Goal: Book appointment/travel/reservation

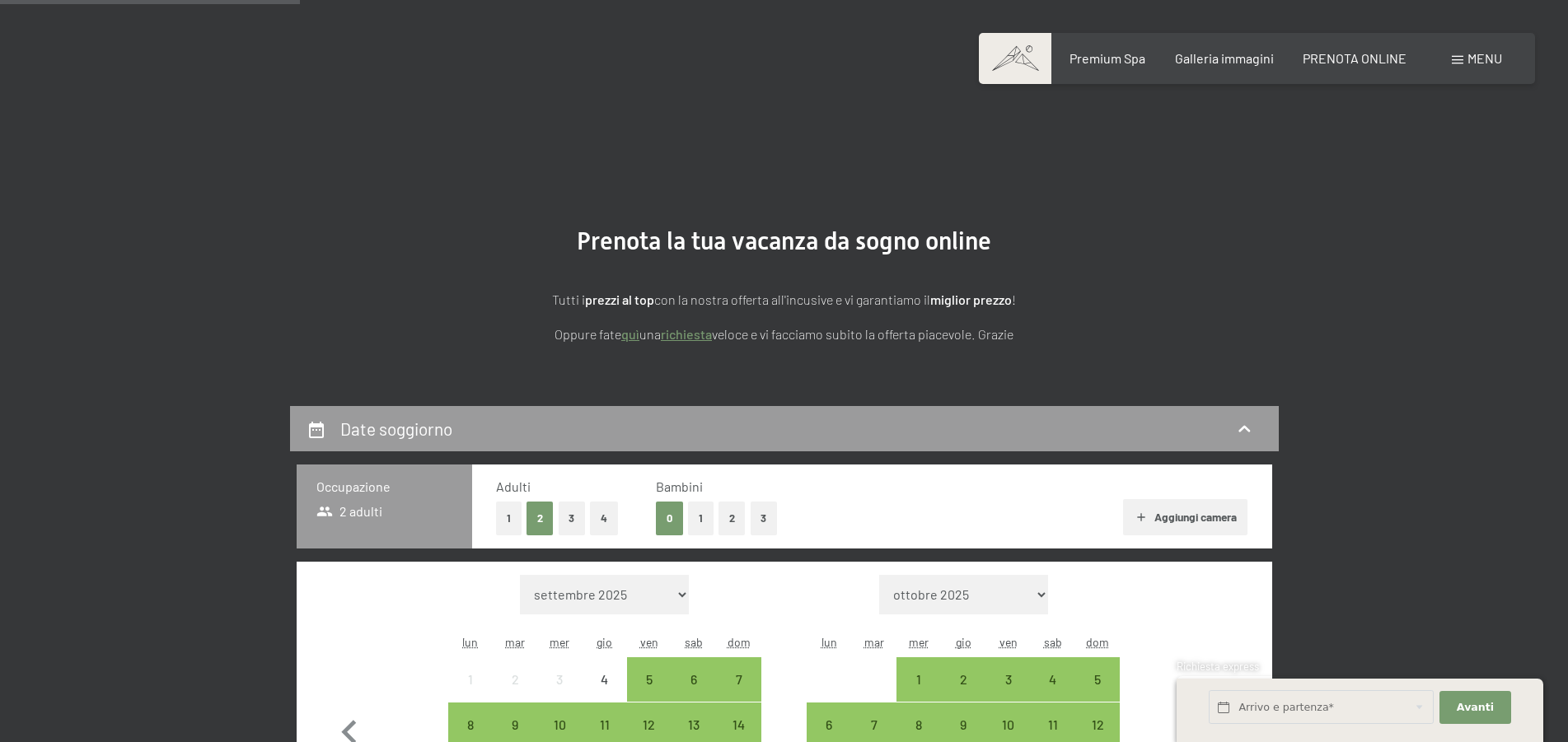
scroll to position [336, 0]
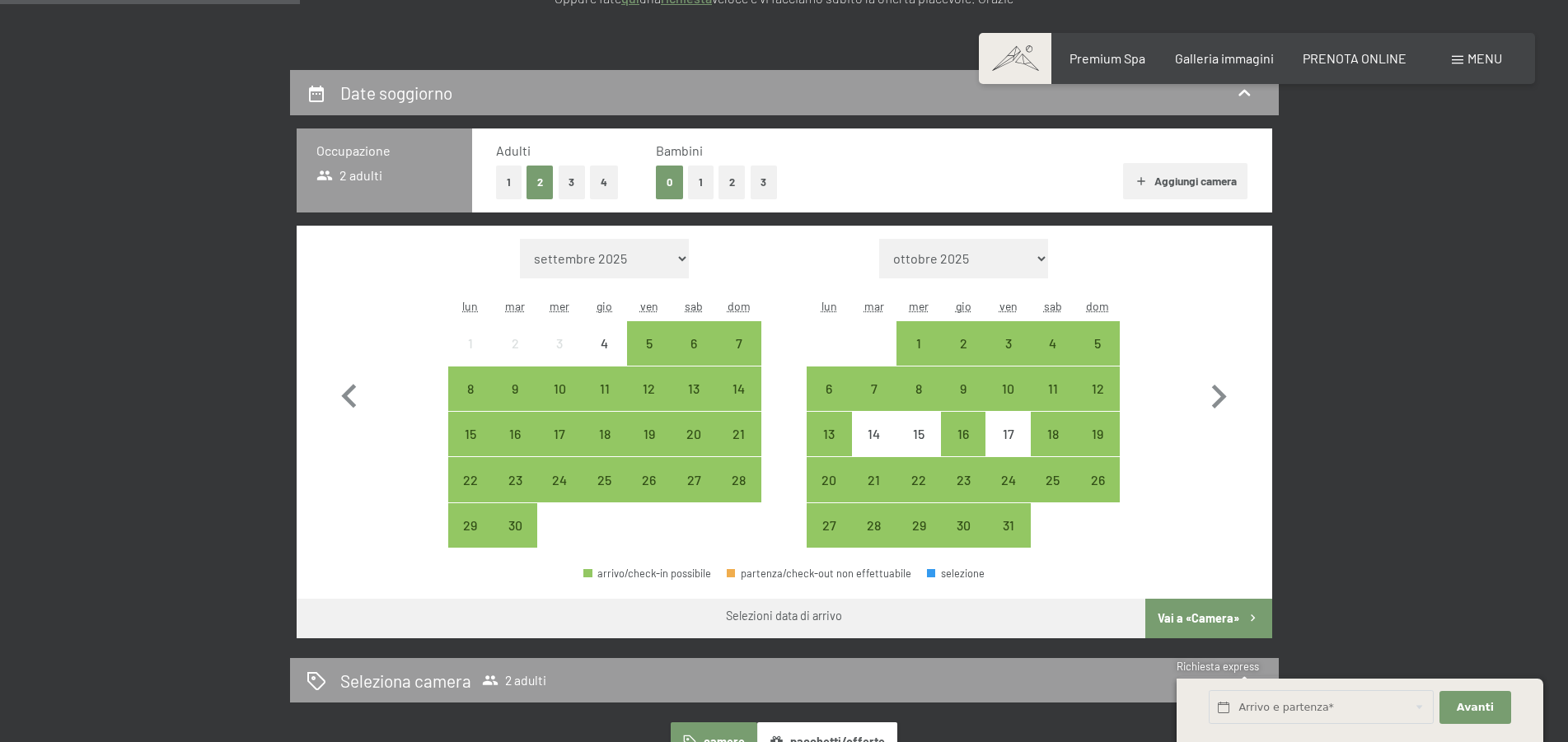
click at [751, 341] on div "7" at bounding box center [738, 358] width 41 height 41
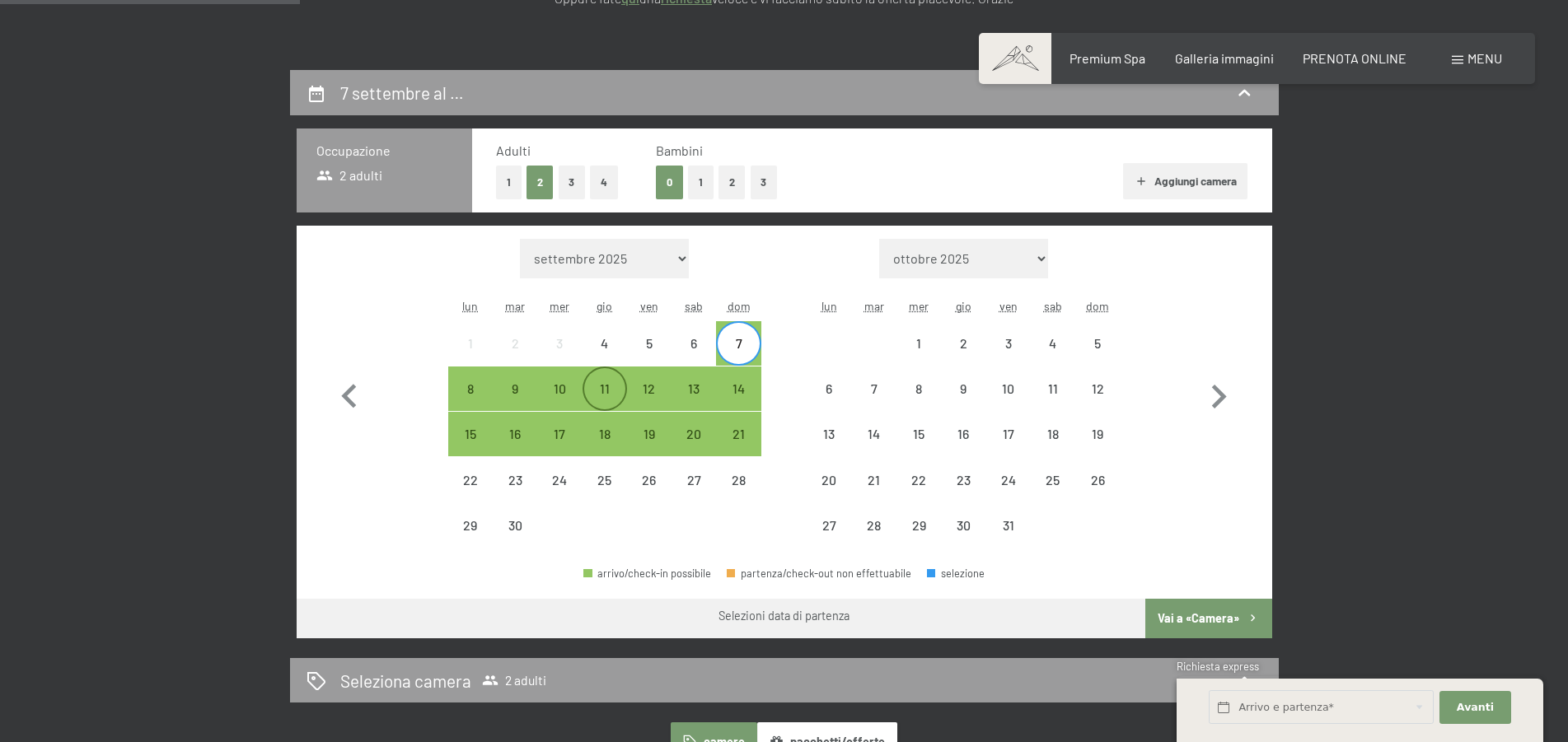
click at [594, 387] on div "11" at bounding box center [605, 403] width 41 height 41
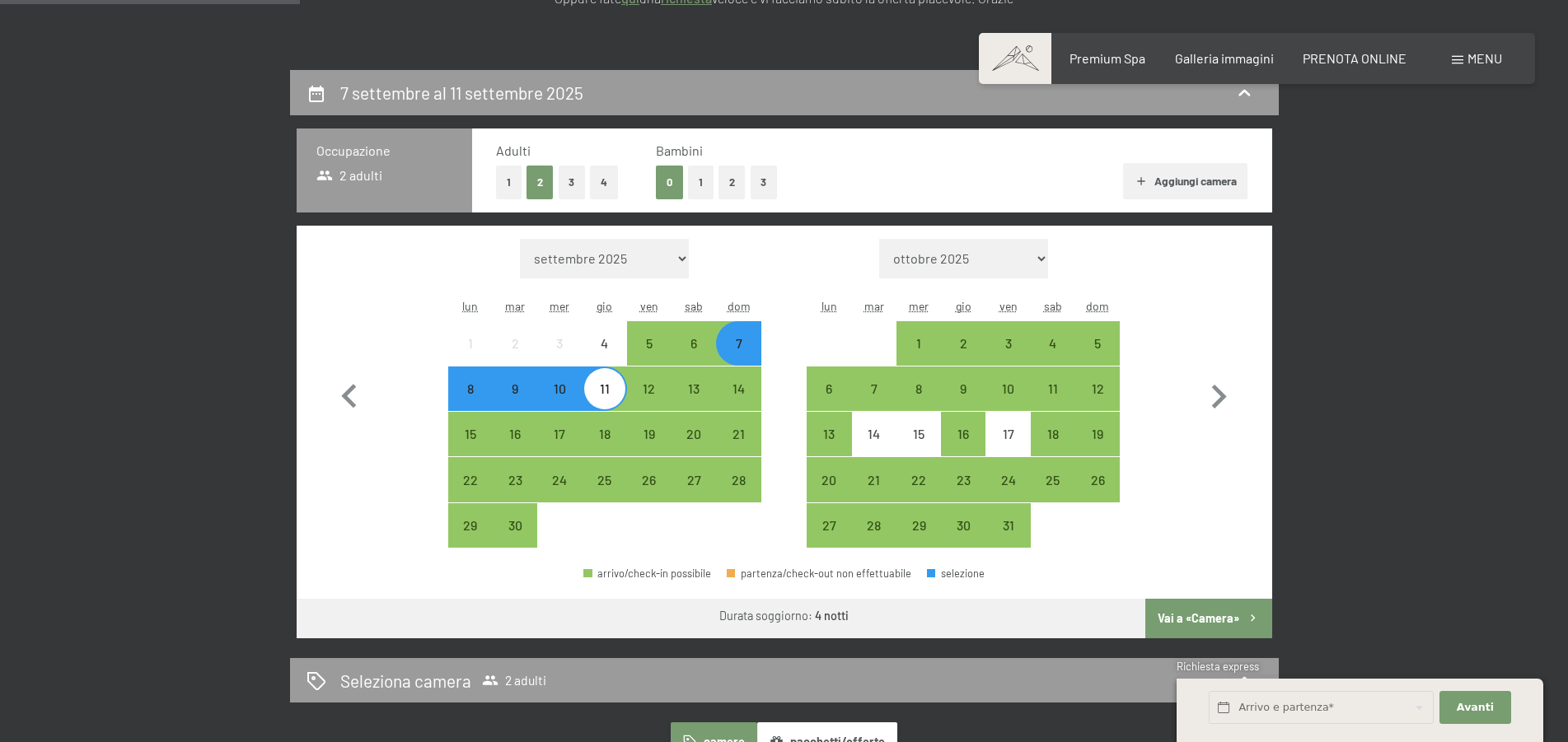
click at [1194, 618] on button "Vai a «Camera»" at bounding box center [1208, 618] width 126 height 40
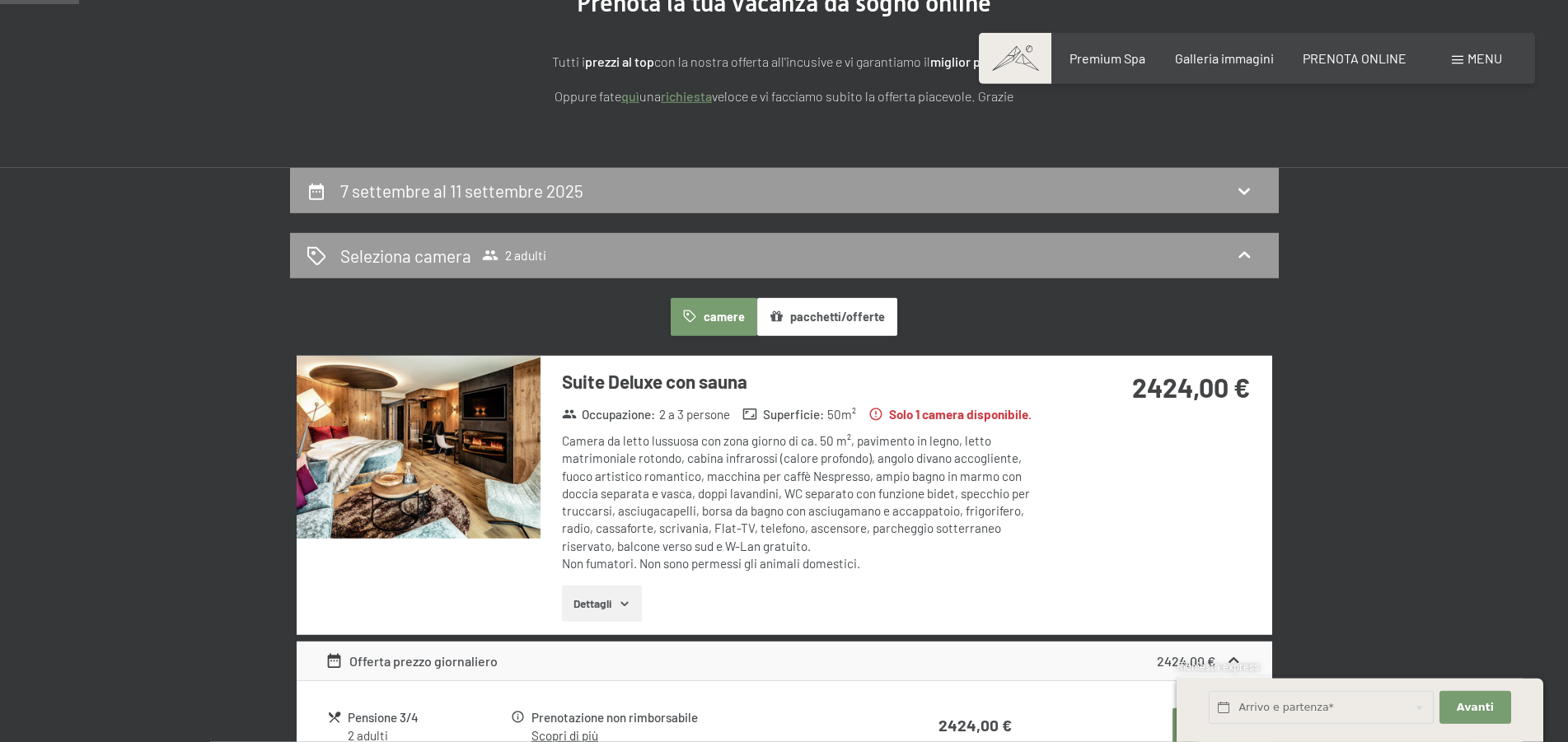
scroll to position [0, 0]
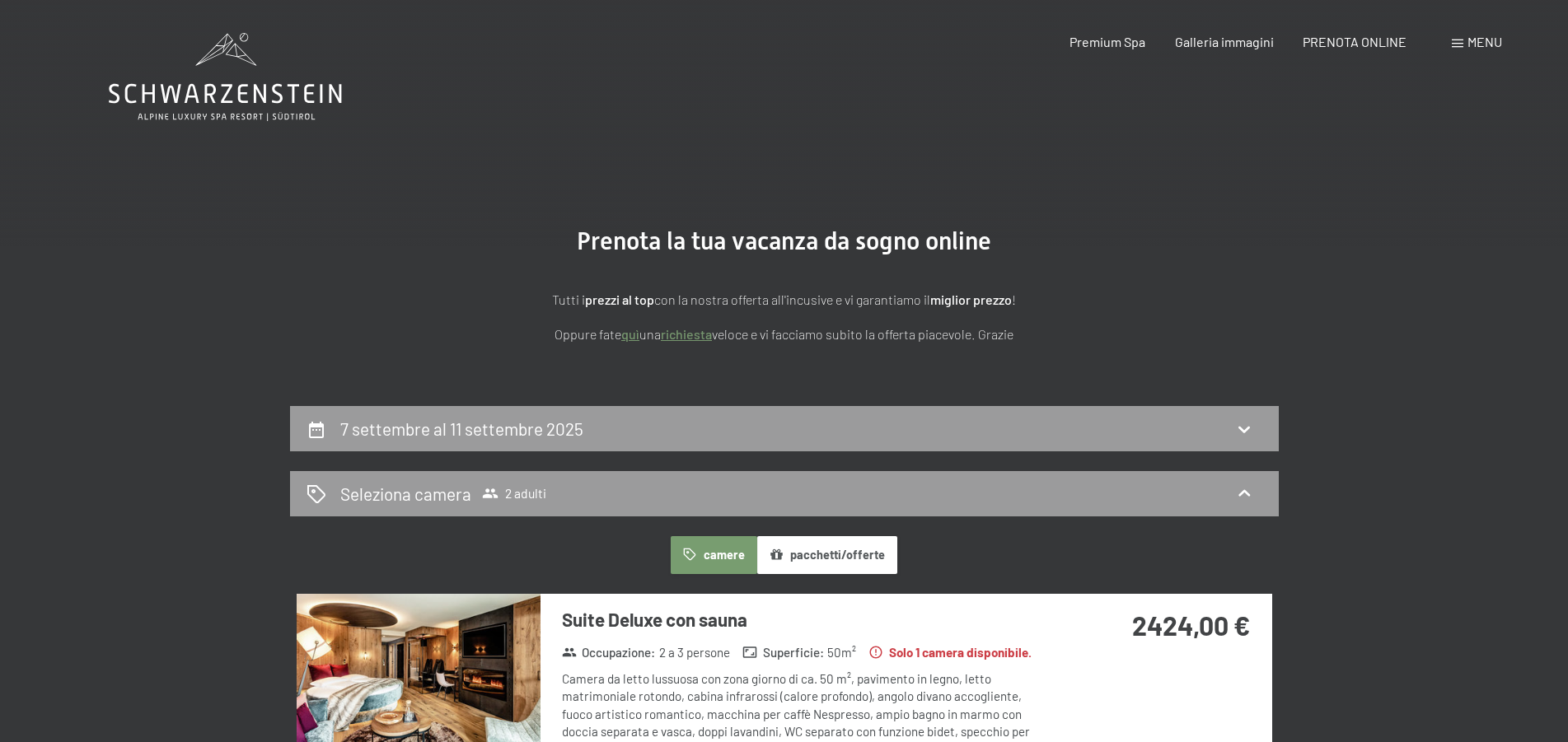
click at [246, 99] on icon at bounding box center [225, 77] width 233 height 88
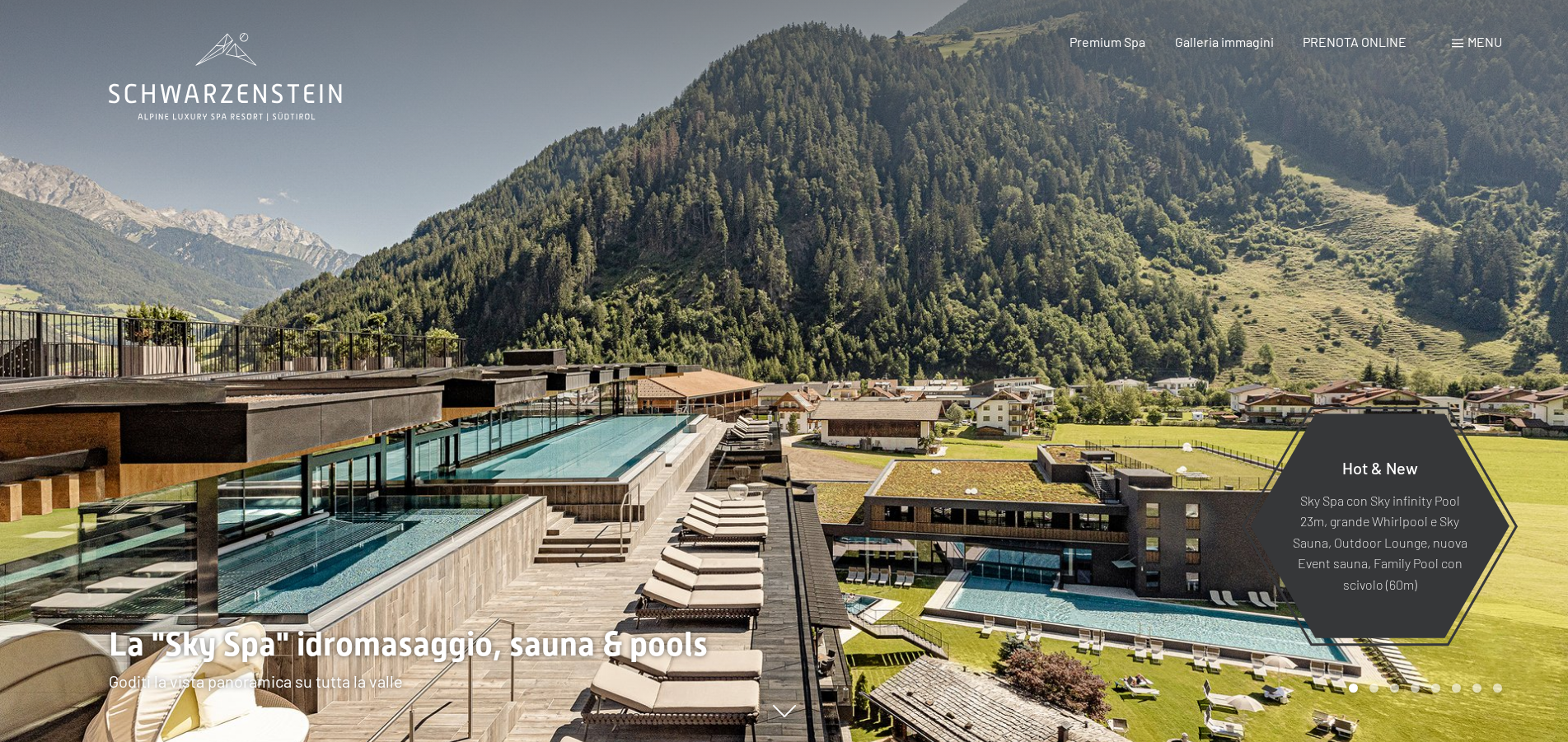
click at [1461, 39] on div "Menu" at bounding box center [1476, 42] width 50 height 18
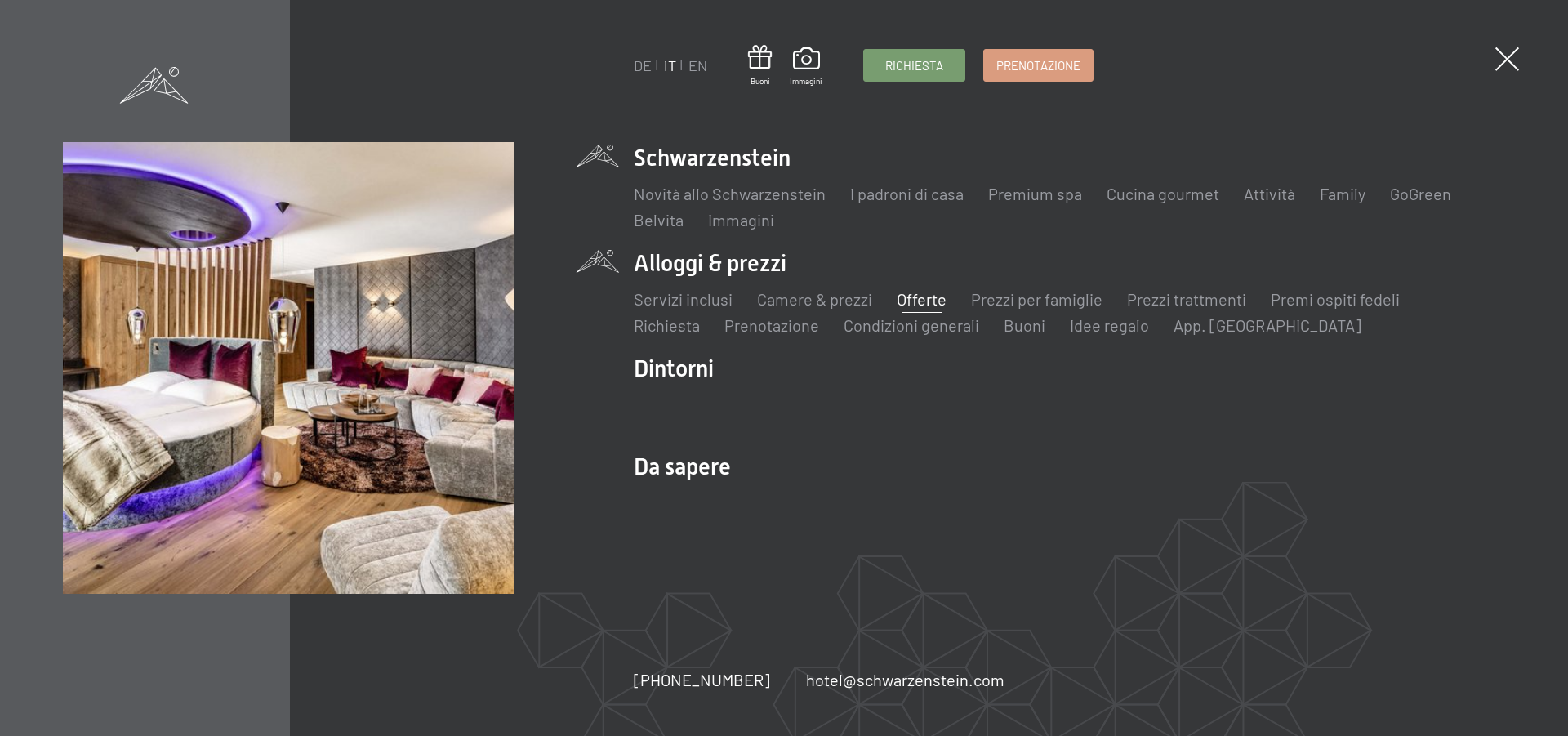
click at [903, 294] on link "Offerte" at bounding box center [921, 299] width 50 height 20
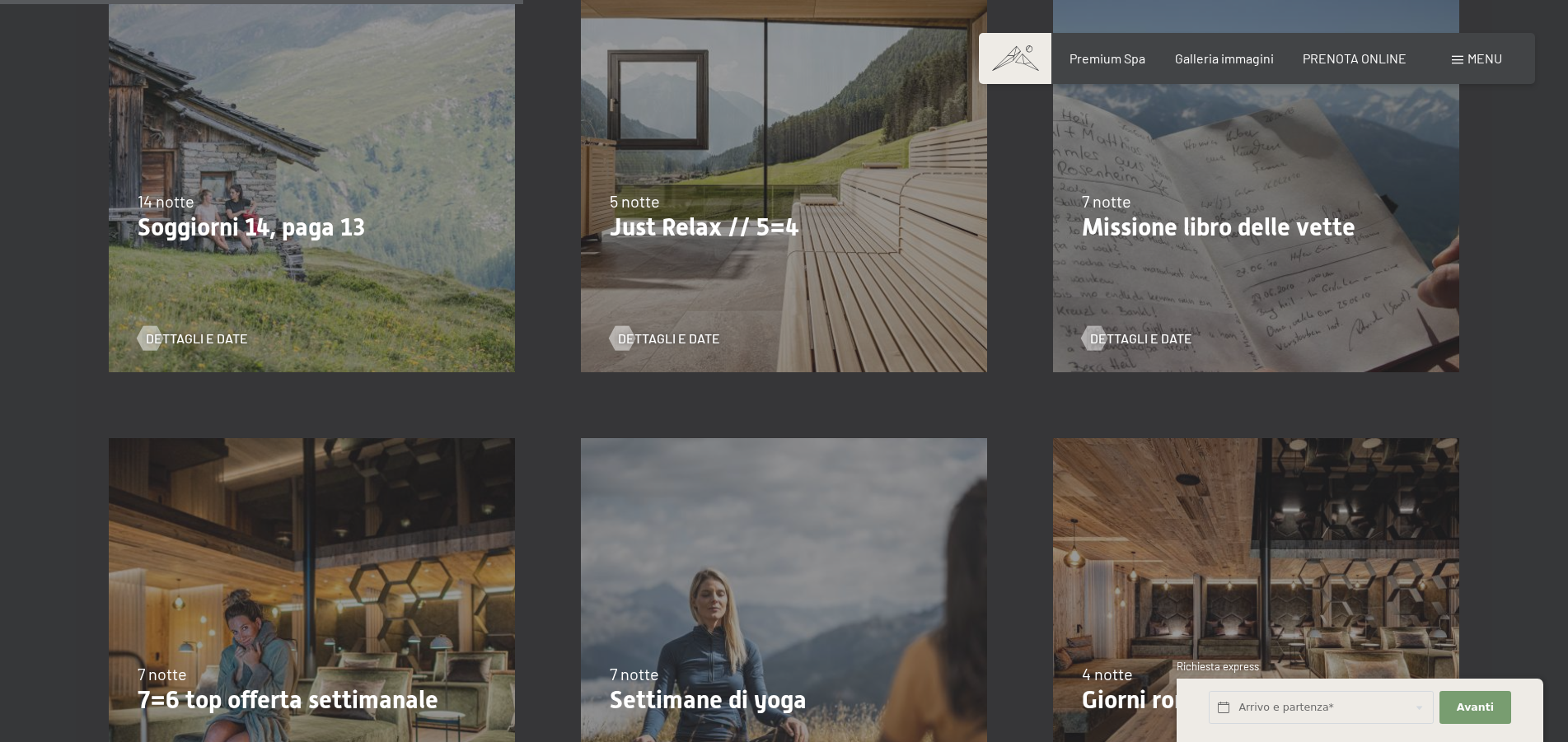
scroll to position [1261, 0]
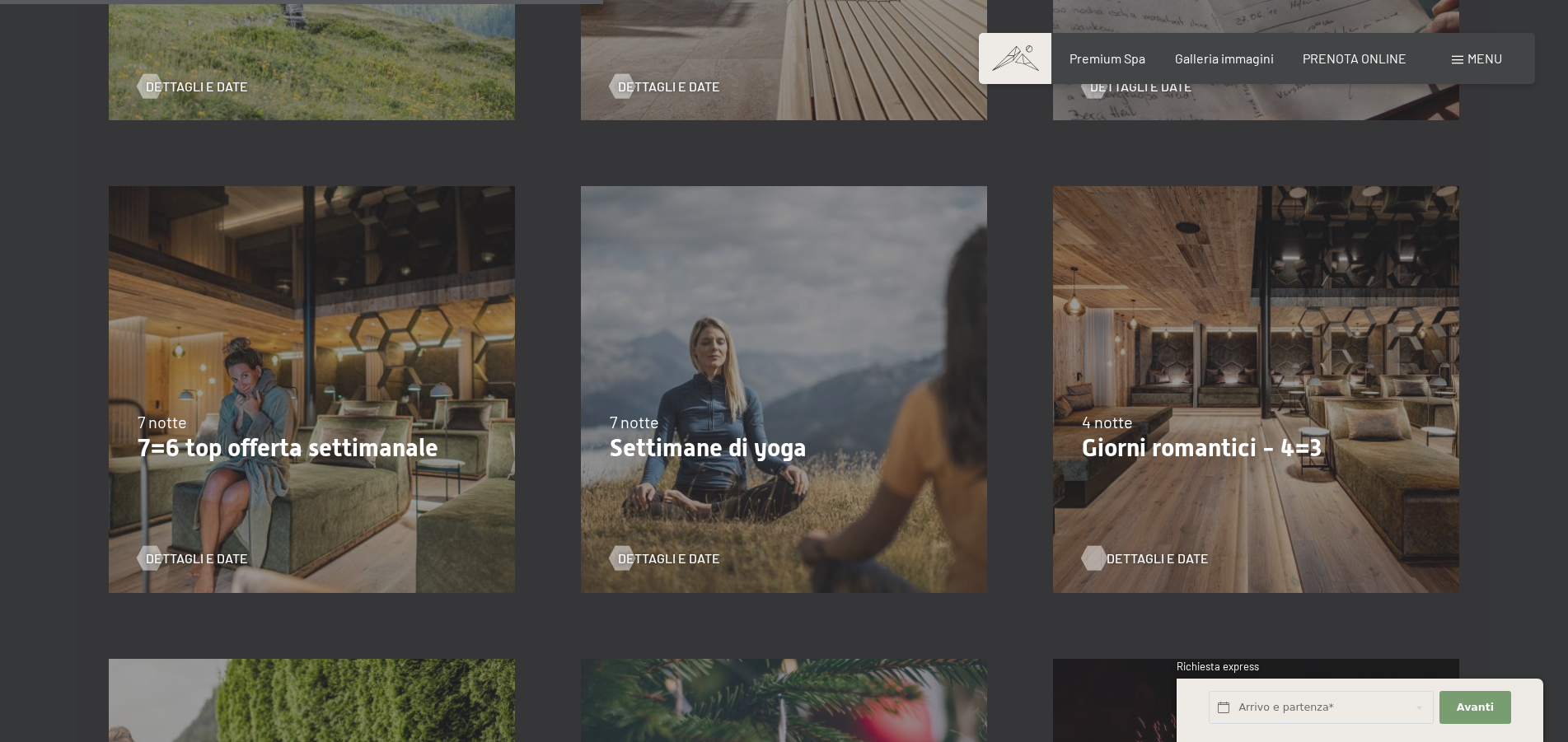
click at [1153, 556] on span "Dettagli e Date" at bounding box center [1158, 558] width 102 height 18
